Goal: Task Accomplishment & Management: Manage account settings

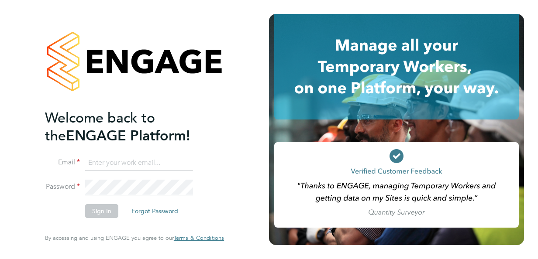
type input "sarah.wheatley2@nhs.net"
click at [100, 211] on button "Sign In" at bounding box center [101, 211] width 33 height 14
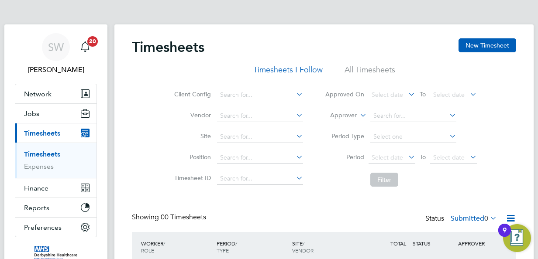
click at [41, 152] on link "Timesheets" at bounding box center [42, 154] width 36 height 8
click at [35, 164] on link "Expenses" at bounding box center [39, 166] width 30 height 8
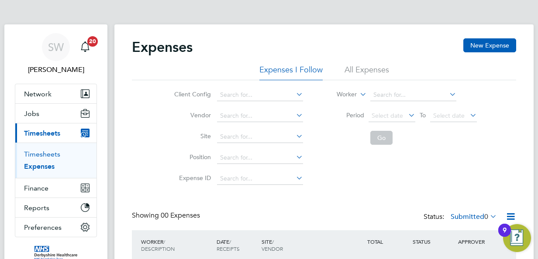
click at [42, 152] on link "Timesheets" at bounding box center [42, 154] width 36 height 8
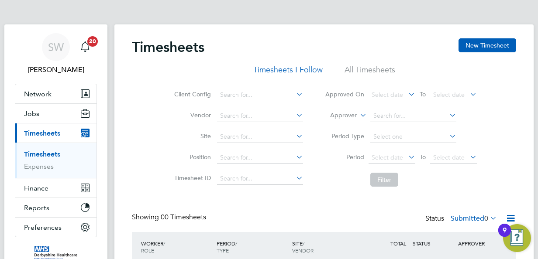
click at [376, 66] on li "All Timesheets" at bounding box center [370, 73] width 51 height 16
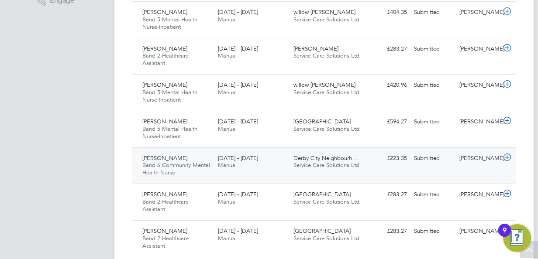
click at [294, 160] on span "Derby City Neighbourh…" at bounding box center [326, 158] width 64 height 7
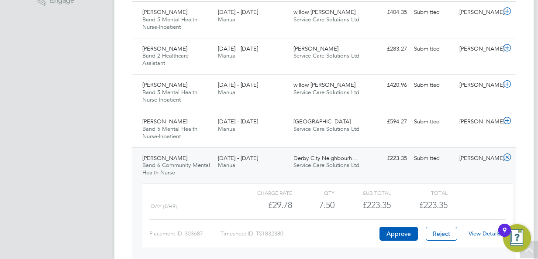
click at [483, 231] on link "View Details" at bounding box center [485, 233] width 32 height 7
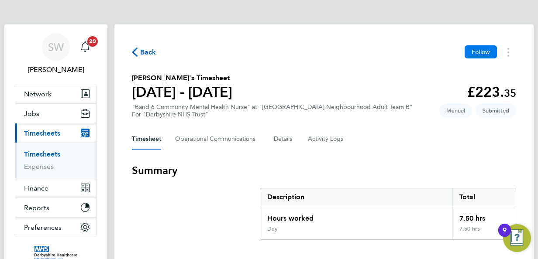
click at [480, 50] on span "Follow" at bounding box center [481, 52] width 18 height 8
click at [142, 51] on span "Back" at bounding box center [148, 52] width 16 height 10
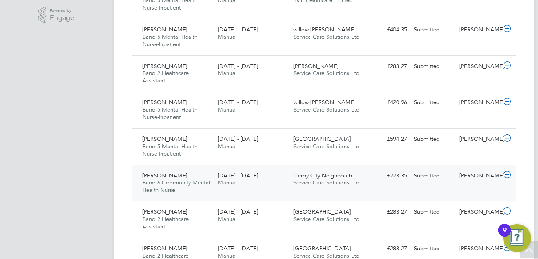
click at [507, 172] on icon at bounding box center [507, 175] width 11 height 7
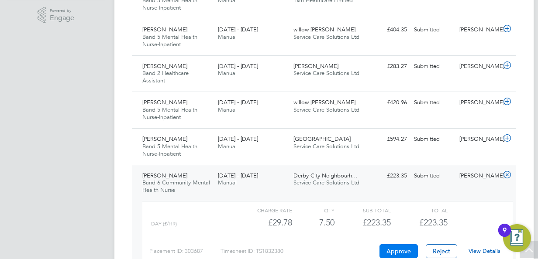
click at [395, 246] on button "Approve" at bounding box center [399, 252] width 38 height 14
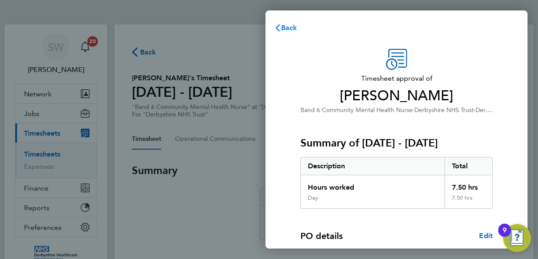
click at [291, 25] on span "Back" at bounding box center [289, 28] width 16 height 8
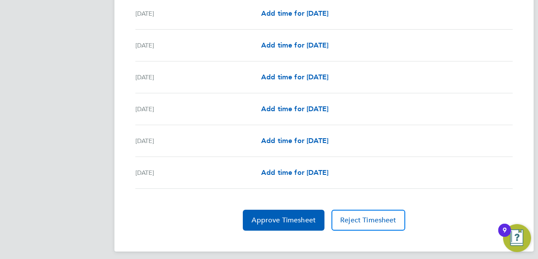
scroll to position [332, 0]
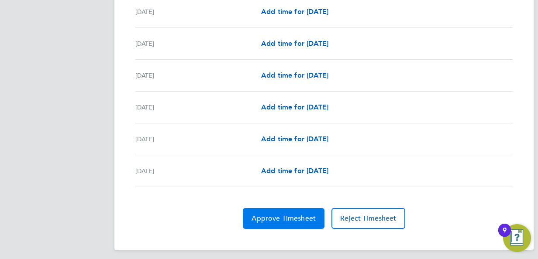
click at [280, 216] on span "Approve Timesheet" at bounding box center [284, 218] width 64 height 9
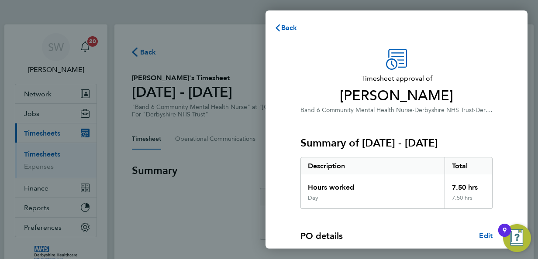
click at [518, 239] on img "Open Resource Center, 9 new notifications" at bounding box center [517, 239] width 28 height 28
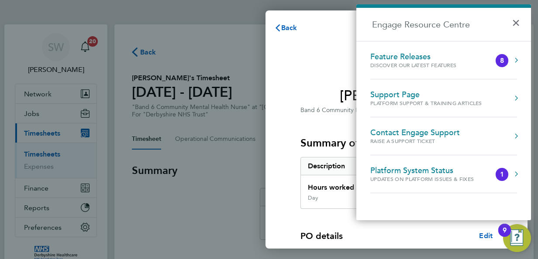
click at [408, 241] on div "PO details Edit" at bounding box center [397, 236] width 192 height 12
click at [515, 21] on button "×" at bounding box center [518, 19] width 13 height 19
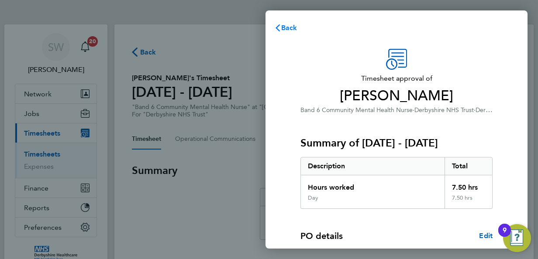
click at [287, 24] on span "Back" at bounding box center [289, 28] width 16 height 8
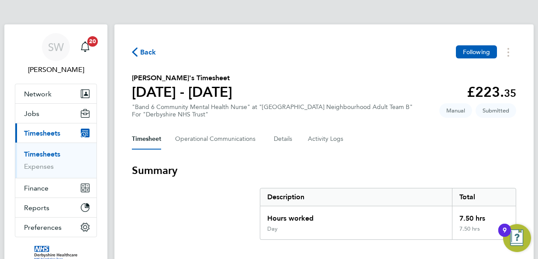
click at [139, 49] on span "Back" at bounding box center [144, 52] width 24 height 8
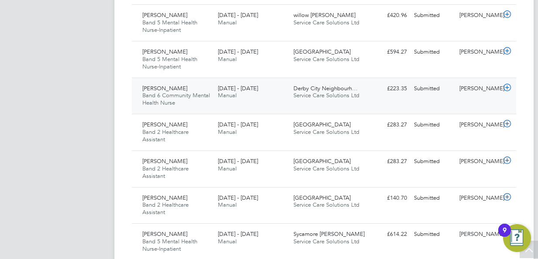
click at [508, 86] on icon at bounding box center [507, 87] width 11 height 7
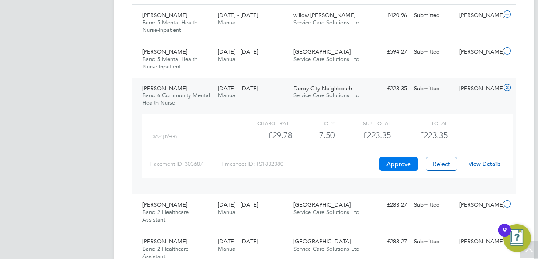
click at [394, 161] on button "Approve" at bounding box center [399, 164] width 38 height 14
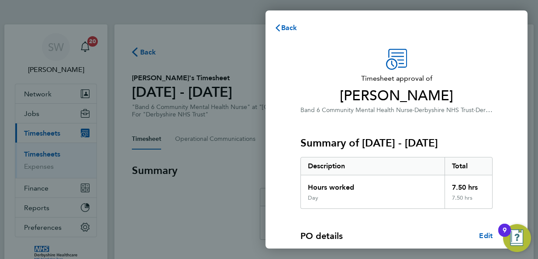
click at [475, 97] on span "[PERSON_NAME]" at bounding box center [397, 95] width 192 height 17
drag, startPoint x: 467, startPoint y: 85, endPoint x: 457, endPoint y: 105, distance: 21.9
click at [457, 105] on div "Timesheet approval of [PERSON_NAME] Band 6 Community Mental Health Nurse · Derb…" at bounding box center [397, 82] width 192 height 66
drag, startPoint x: 457, startPoint y: 105, endPoint x: 484, endPoint y: 124, distance: 33.0
click at [484, 124] on div "Summary of [DATE] - [DATE] Description Total Hours worked 7.50 hrs Day 7.50 hrs" at bounding box center [397, 162] width 192 height 94
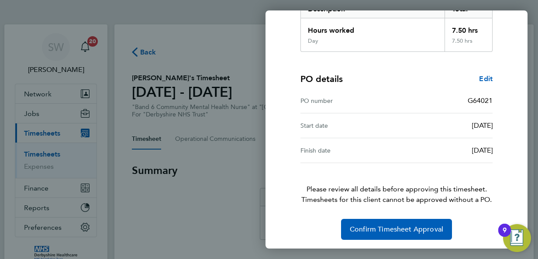
scroll to position [158, 0]
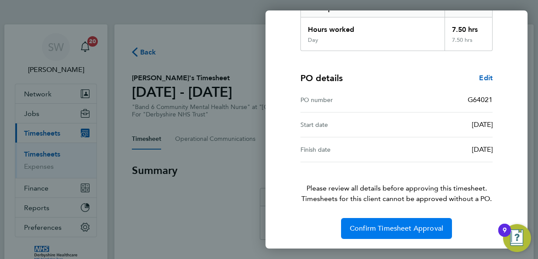
click at [383, 226] on span "Confirm Timesheet Approval" at bounding box center [396, 229] width 93 height 9
